Goal: Transaction & Acquisition: Purchase product/service

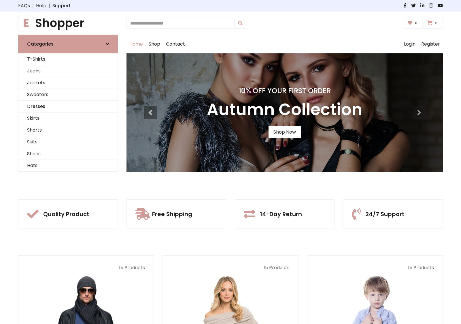
click at [230, 162] on div "10% Off Your First Order Autumn Collection Shop Now" at bounding box center [284, 112] width 316 height 118
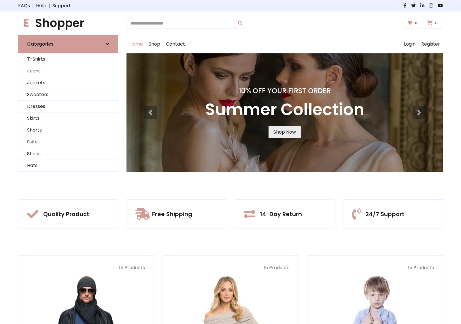
click at [284, 132] on link "Shop Now" at bounding box center [284, 132] width 32 height 12
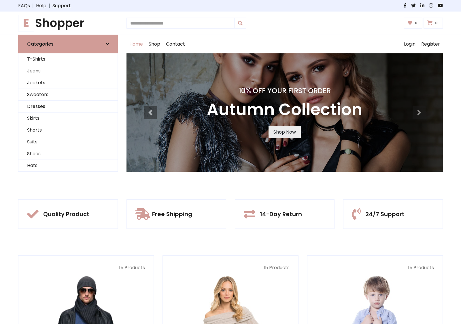
click at [284, 132] on link "Shop Now" at bounding box center [284, 132] width 32 height 12
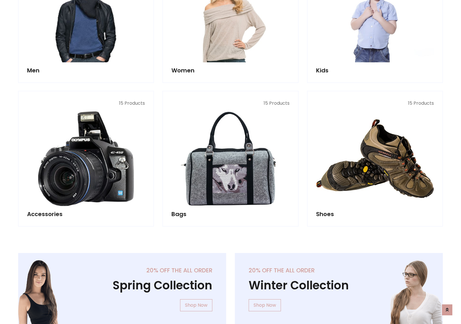
scroll to position [574, 0]
